Goal: Information Seeking & Learning: Learn about a topic

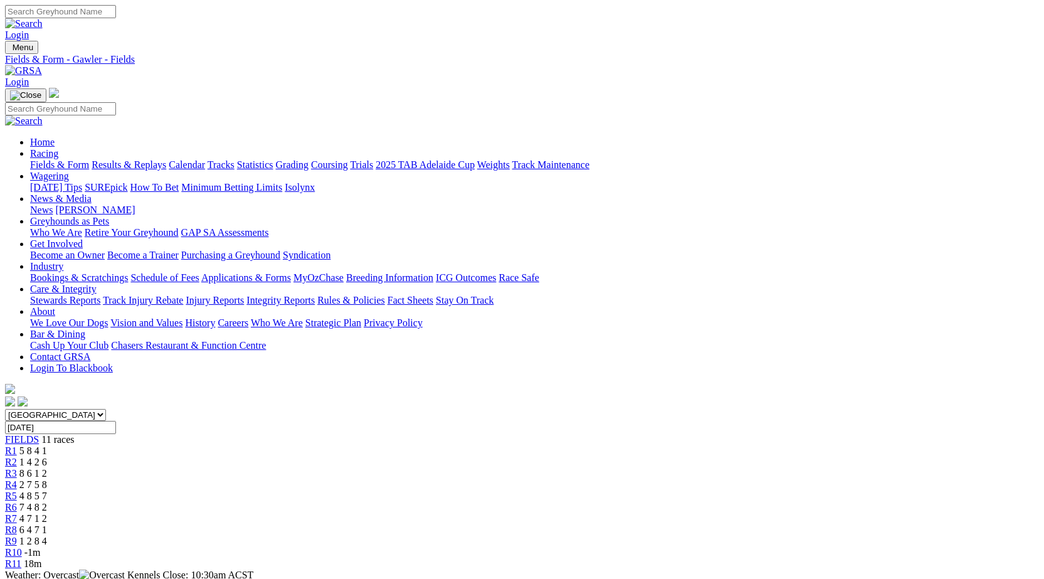
click at [17, 513] on span "R7" at bounding box center [11, 518] width 12 height 11
click at [17, 524] on link "R8" at bounding box center [11, 529] width 12 height 11
click at [761, 535] on div "R9 1 2 8 4" at bounding box center [522, 540] width 1034 height 11
